Goal: Check status: Check status

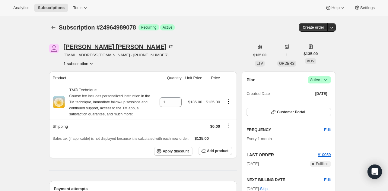
click at [81, 46] on div "Kathie Vaughn" at bounding box center [119, 47] width 110 height 6
